Goal: Task Accomplishment & Management: Manage account settings

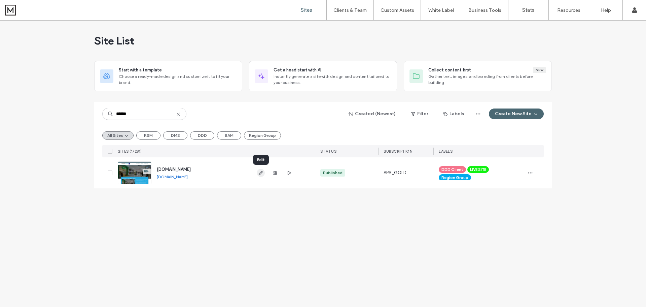
type input "******"
click at [261, 173] on use "button" at bounding box center [261, 173] width 4 height 4
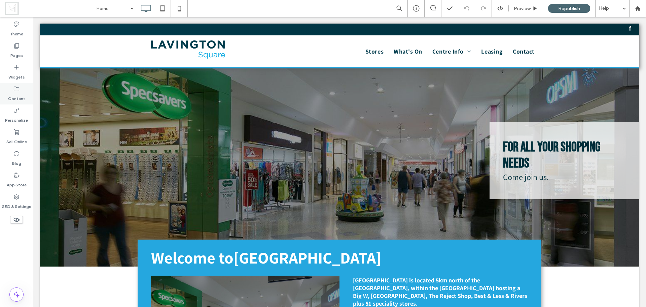
click at [19, 97] on label "Content" at bounding box center [16, 96] width 17 height 9
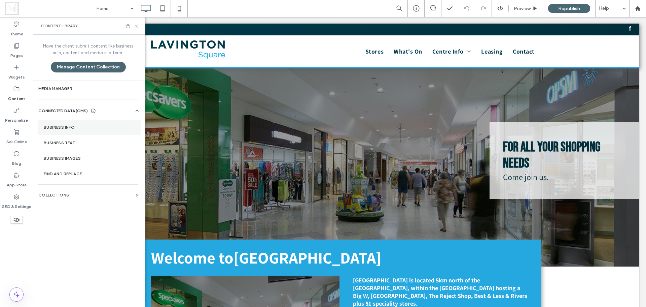
click at [74, 128] on label "Business Info" at bounding box center [90, 127] width 92 height 5
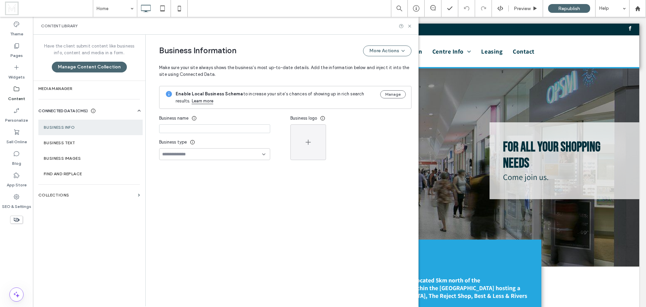
type input "**********"
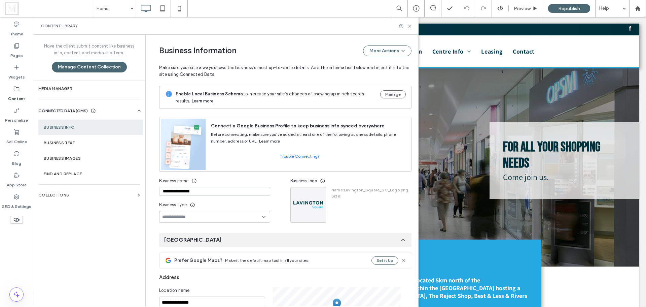
scroll to position [61, 0]
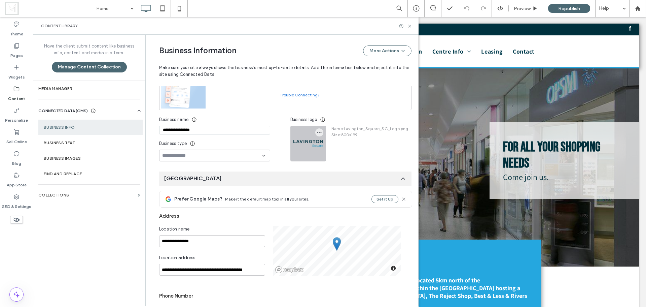
click at [318, 147] on div at bounding box center [308, 143] width 35 height 35
click at [318, 133] on icon "button" at bounding box center [319, 132] width 5 height 5
click at [328, 147] on span "Replace Image" at bounding box center [341, 148] width 31 height 7
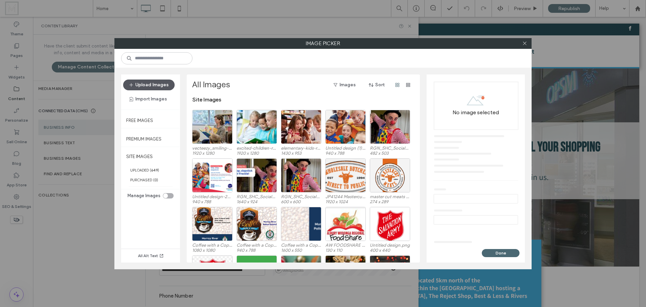
click at [161, 85] on button "Upload Images" at bounding box center [148, 84] width 51 height 11
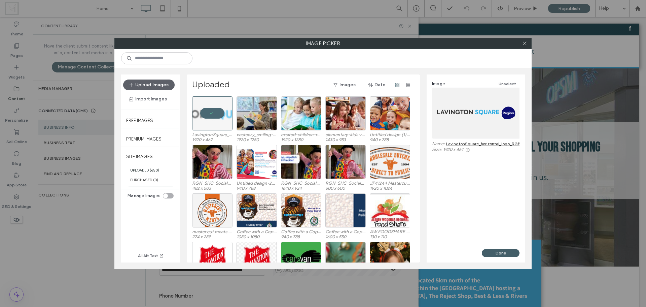
click at [499, 253] on button "Done" at bounding box center [501, 253] width 38 height 8
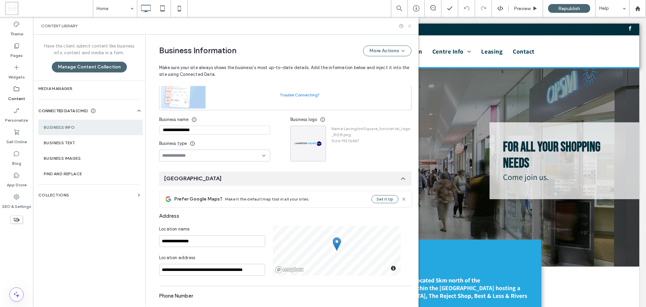
click at [409, 25] on use at bounding box center [409, 26] width 3 height 3
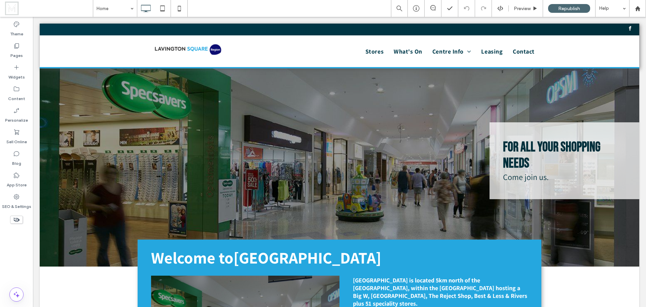
scroll to position [0, 0]
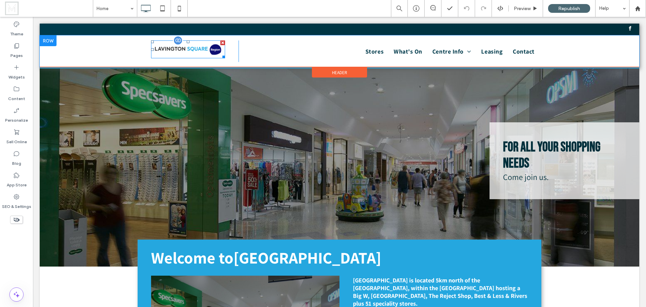
click at [198, 54] on img at bounding box center [188, 49] width 74 height 18
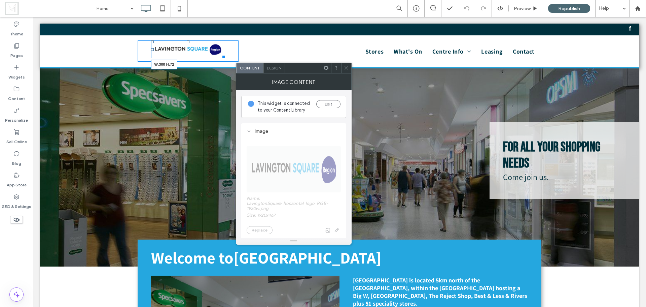
drag, startPoint x: 222, startPoint y: 58, endPoint x: 254, endPoint y: 71, distance: 34.6
click at [254, 68] on div "Click To Paste W:300 H:72 Click To Paste Stores What's On Centre Info Recycling…" at bounding box center [340, 46] width 600 height 45
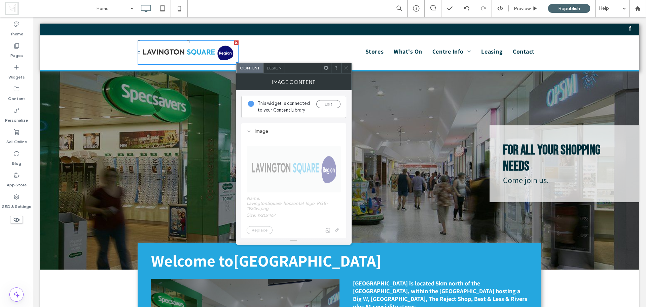
click at [276, 67] on span "Design" at bounding box center [274, 67] width 14 height 5
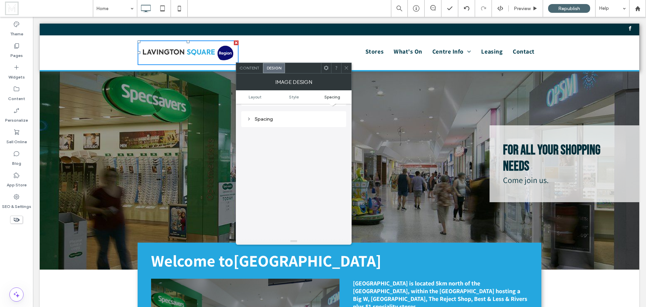
scroll to position [301, 0]
click at [347, 71] on span at bounding box center [346, 68] width 5 height 10
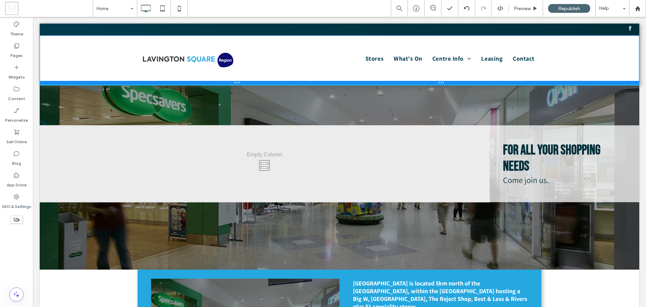
drag, startPoint x: 291, startPoint y: 69, endPoint x: 298, endPoint y: 83, distance: 15.7
click at [298, 83] on div at bounding box center [340, 82] width 600 height 3
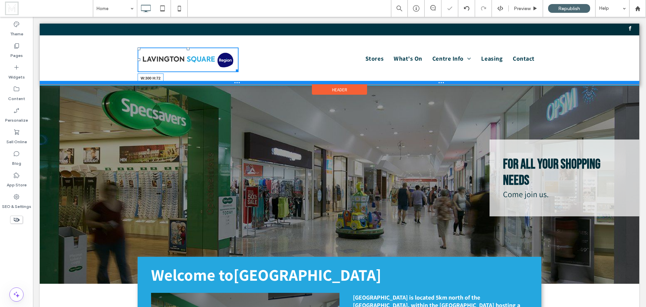
drag, startPoint x: 234, startPoint y: 70, endPoint x: 268, endPoint y: 83, distance: 36.6
click at [268, 83] on div "W:300 H:72 Click To Paste Stores What's On Centre Info Recycling Program Retail…" at bounding box center [340, 59] width 600 height 49
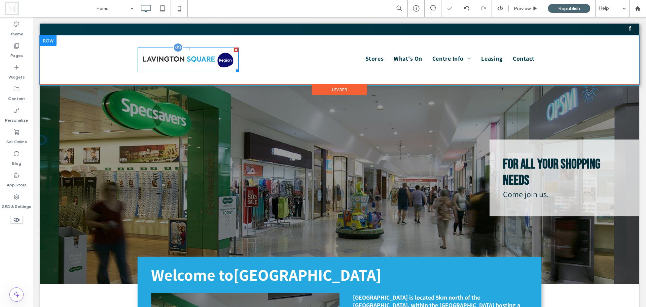
click at [148, 51] on img at bounding box center [188, 59] width 101 height 25
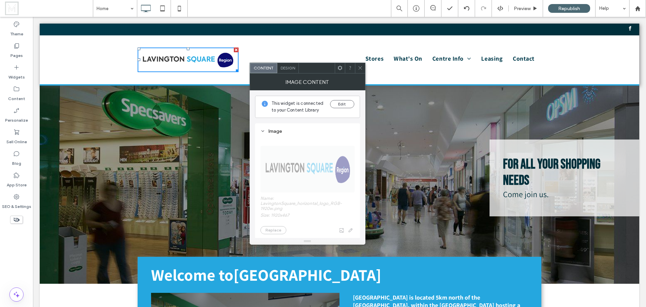
click at [358, 68] on icon at bounding box center [360, 67] width 5 height 5
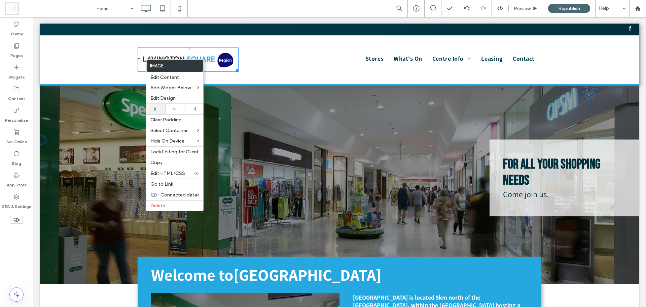
click at [159, 107] on div at bounding box center [156, 109] width 12 height 4
click at [157, 109] on icon at bounding box center [156, 109] width 4 height 4
click at [251, 60] on nav "Stores What's On Centre Info Recycling Program Retail Media Advertising Leasing…" at bounding box center [392, 58] width 300 height 15
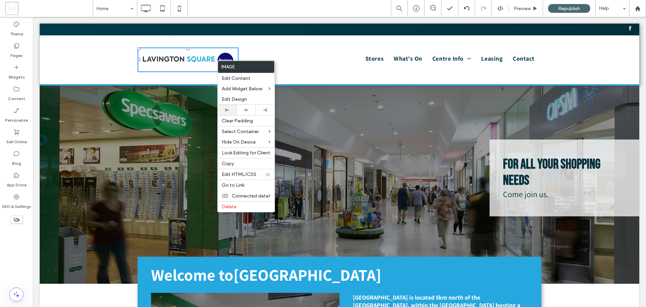
click at [227, 107] on div at bounding box center [227, 110] width 19 height 10
click at [98, 55] on div "Click To Paste Stores What's On Centre Info Recycling Program Retail Media Adve…" at bounding box center [340, 59] width 600 height 49
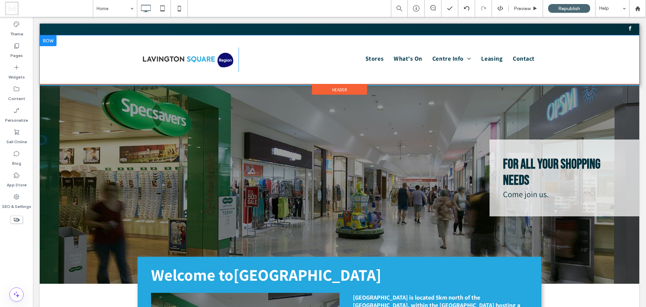
click at [198, 41] on div "Click To Paste Stores What's On Centre Info Recycling Program Retail Media Adve…" at bounding box center [340, 59] width 600 height 49
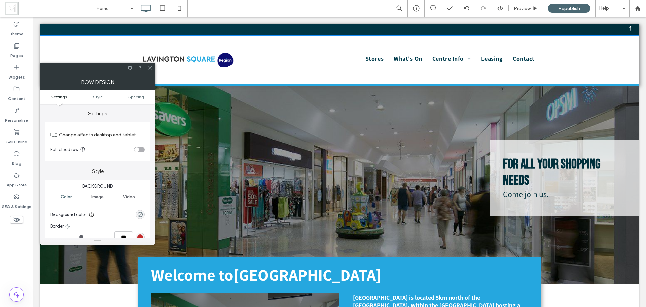
click at [149, 66] on icon at bounding box center [150, 67] width 5 height 5
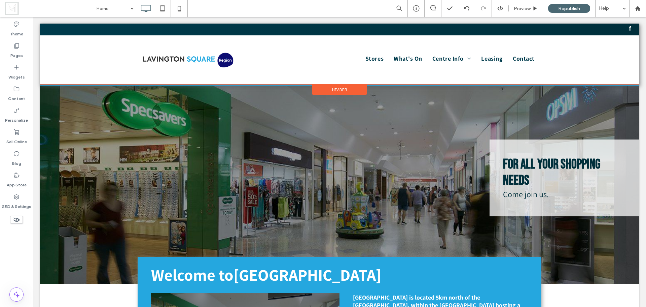
click at [341, 89] on span "Header" at bounding box center [339, 90] width 15 height 6
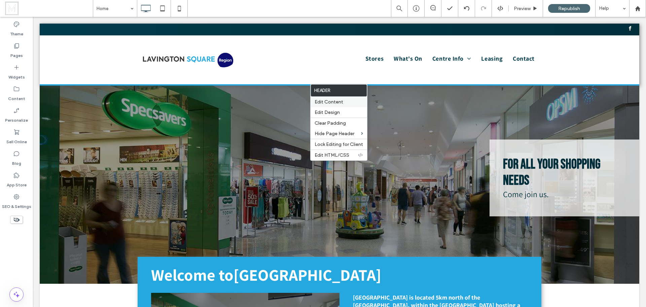
click at [339, 102] on span "Edit Content" at bounding box center [329, 102] width 29 height 6
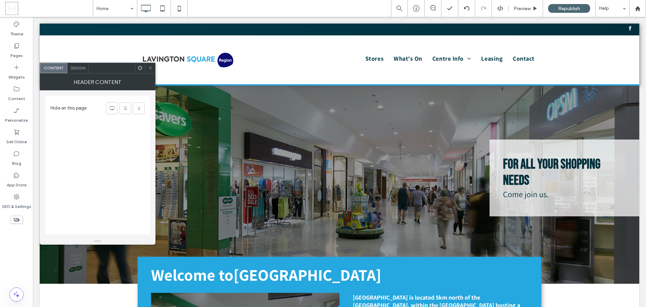
click at [81, 69] on span "Design" at bounding box center [78, 67] width 14 height 5
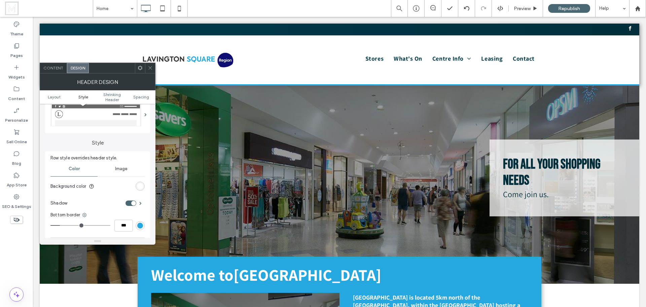
scroll to position [0, 0]
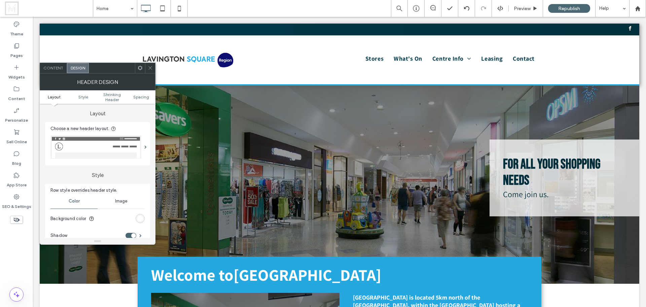
click at [150, 67] on icon at bounding box center [150, 67] width 5 height 5
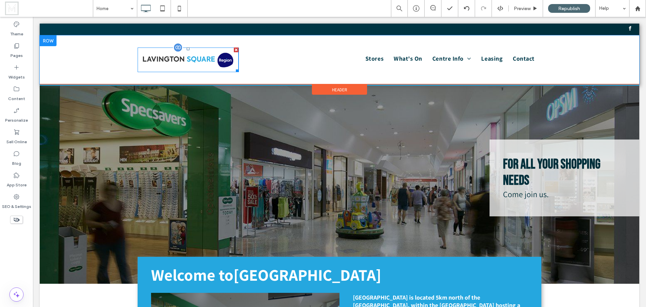
click at [159, 61] on img at bounding box center [188, 59] width 101 height 25
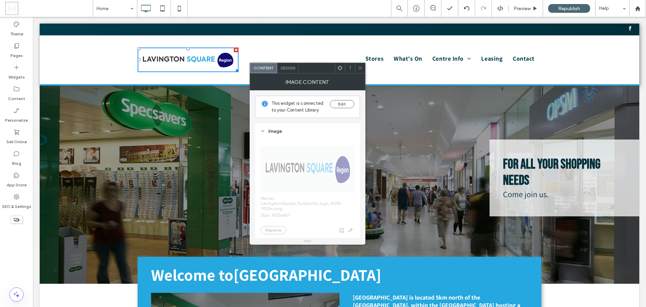
click at [339, 71] on span at bounding box center [340, 68] width 5 height 10
click at [360, 69] on icon at bounding box center [360, 67] width 5 height 5
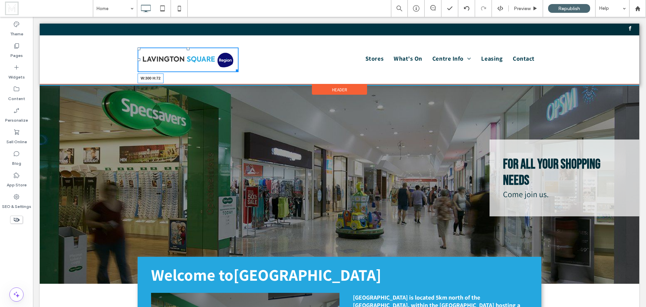
drag, startPoint x: 234, startPoint y: 70, endPoint x: 263, endPoint y: 81, distance: 31.2
click at [263, 81] on div "W:300 H:72 Click To Paste Stores What's On Centre Info Recycling Program Retail…" at bounding box center [340, 59] width 600 height 49
click at [205, 66] on img at bounding box center [188, 59] width 101 height 25
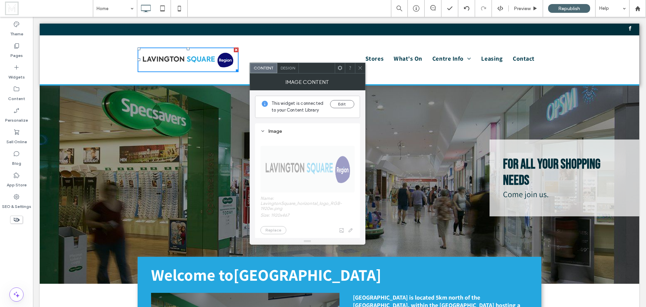
click at [286, 66] on span "Design" at bounding box center [288, 67] width 14 height 5
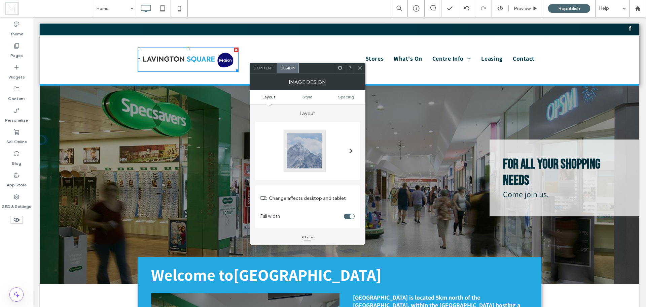
click at [341, 148] on div at bounding box center [307, 151] width 94 height 44
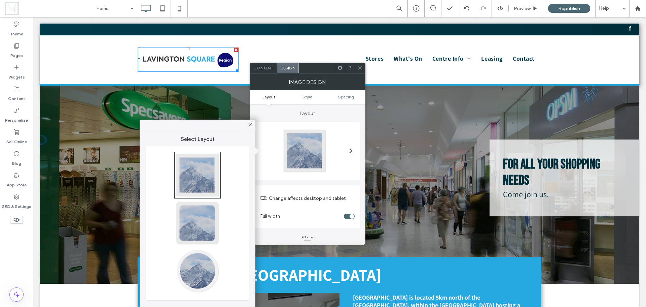
click at [341, 148] on div at bounding box center [307, 151] width 94 height 44
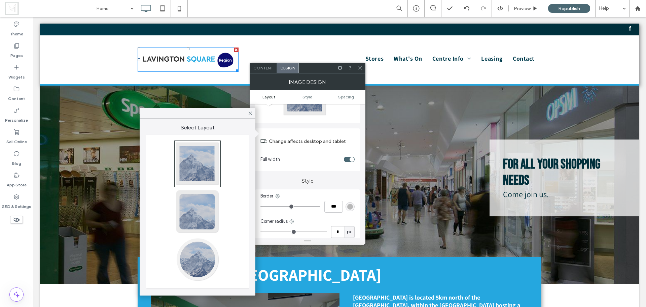
scroll to position [67, 0]
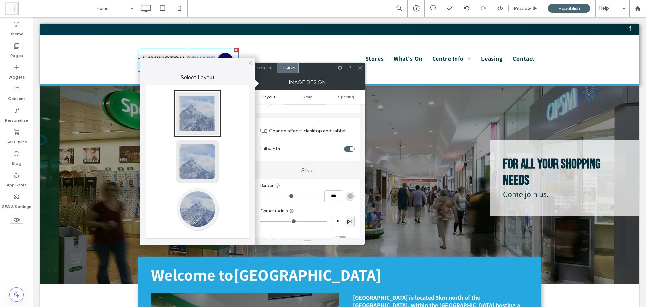
click at [351, 149] on div "toggle" at bounding box center [352, 148] width 5 height 5
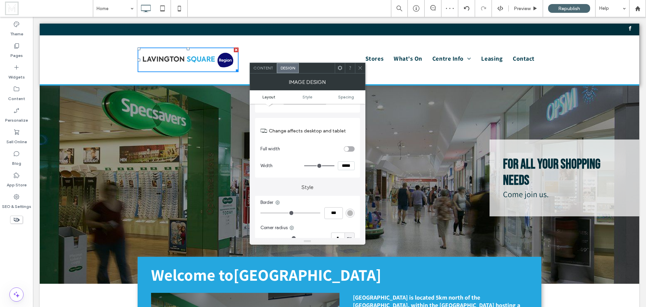
click at [341, 166] on input "*****" at bounding box center [346, 165] width 17 height 9
click at [339, 166] on input "*****" at bounding box center [346, 165] width 17 height 9
type input "*****"
click at [339, 176] on div "Change affects desktop and tablet Full width Width *****" at bounding box center [307, 148] width 105 height 60
click at [320, 138] on section "Change affects desktop and tablet" at bounding box center [307, 130] width 94 height 19
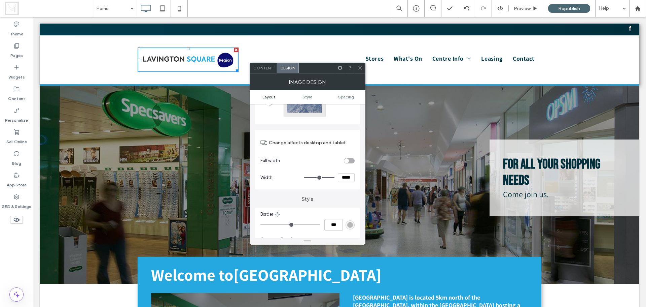
scroll to position [34, 0]
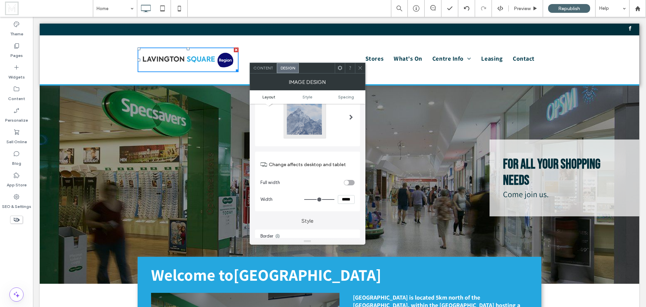
click at [361, 68] on icon at bounding box center [360, 67] width 5 height 5
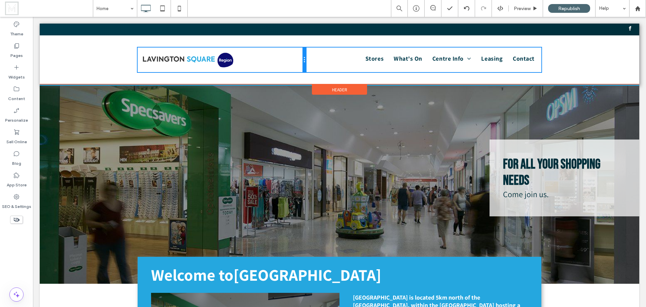
drag, startPoint x: 235, startPoint y: 60, endPoint x: 293, endPoint y: 62, distance: 58.2
click at [293, 62] on div "Click To Paste" at bounding box center [222, 59] width 168 height 25
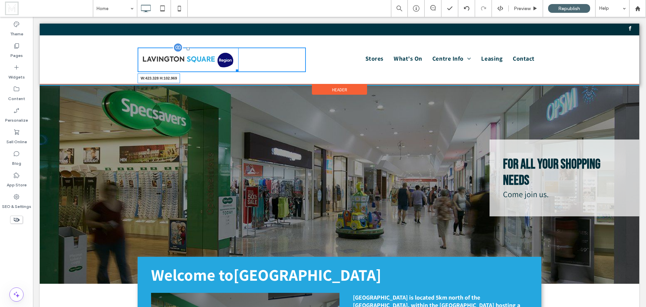
drag, startPoint x: 235, startPoint y: 70, endPoint x: 294, endPoint y: 97, distance: 65.1
click at [239, 72] on div "W:423.328 H:102.969" at bounding box center [188, 59] width 101 height 25
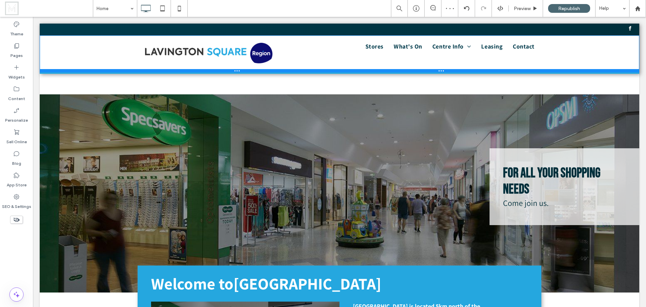
drag, startPoint x: 261, startPoint y: 92, endPoint x: 261, endPoint y: 82, distance: 9.8
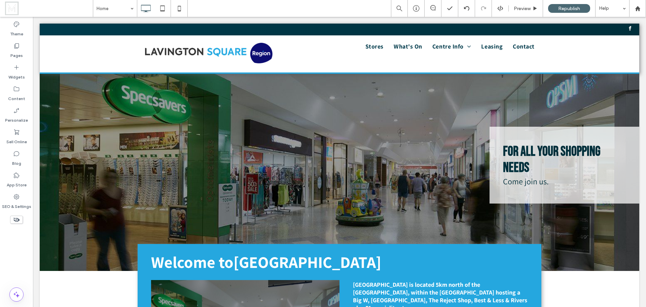
scroll to position [0, 0]
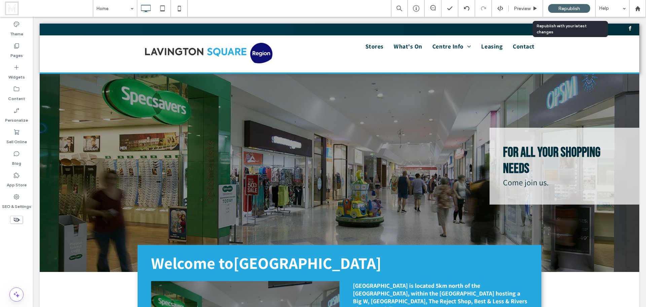
click at [566, 8] on span "Republish" at bounding box center [569, 9] width 22 height 6
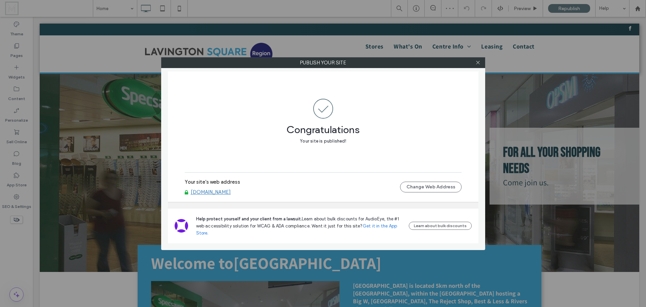
click at [20, 203] on div "Publish your site Congratulations Your site is published! Your site's web addre…" at bounding box center [323, 153] width 646 height 307
click at [478, 62] on icon at bounding box center [478, 62] width 5 height 5
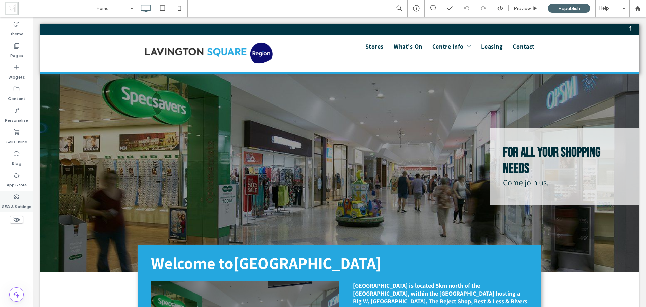
click at [20, 201] on label "SEO & Settings" at bounding box center [16, 204] width 29 height 9
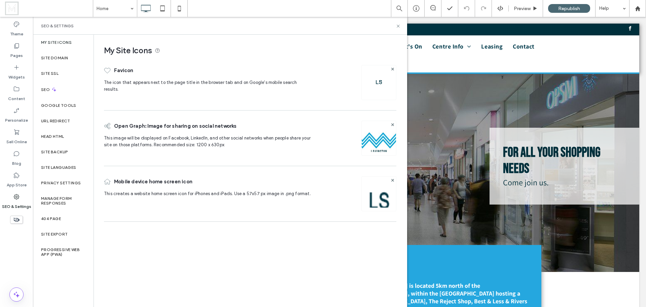
click at [75, 41] on div "My Site Icons" at bounding box center [63, 42] width 61 height 15
click at [398, 27] on icon at bounding box center [398, 26] width 5 height 5
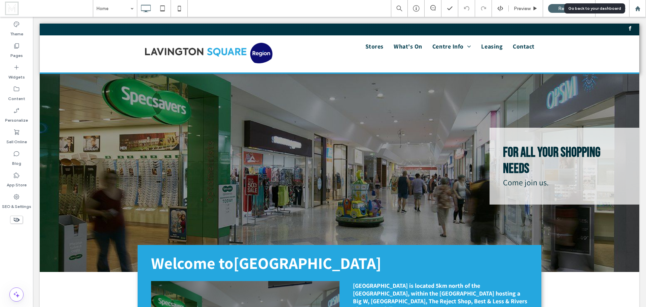
click at [640, 11] on div at bounding box center [637, 8] width 17 height 17
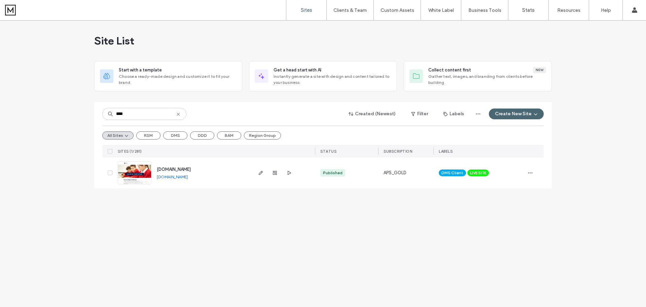
type input "****"
click at [188, 177] on link "[DOMAIN_NAME]" at bounding box center [172, 176] width 31 height 5
click at [261, 172] on use "button" at bounding box center [261, 173] width 4 height 4
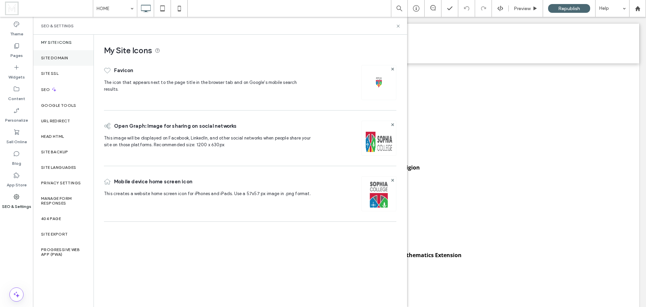
click at [68, 58] on label "Site Domain" at bounding box center [54, 58] width 27 height 5
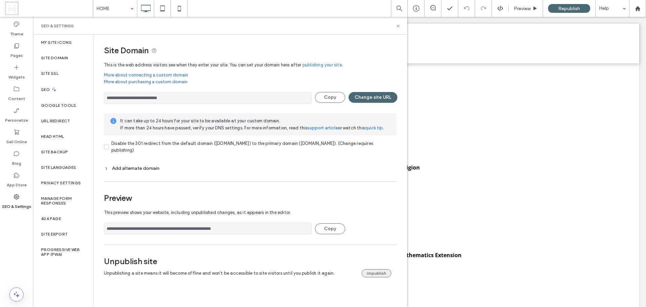
click at [381, 274] on button "Unpublish" at bounding box center [377, 273] width 30 height 8
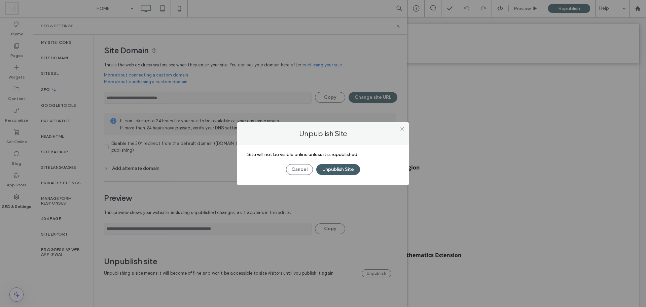
click at [333, 169] on button "Unpublish Site" at bounding box center [338, 169] width 44 height 11
